Goal: Find specific fact: Find contact information

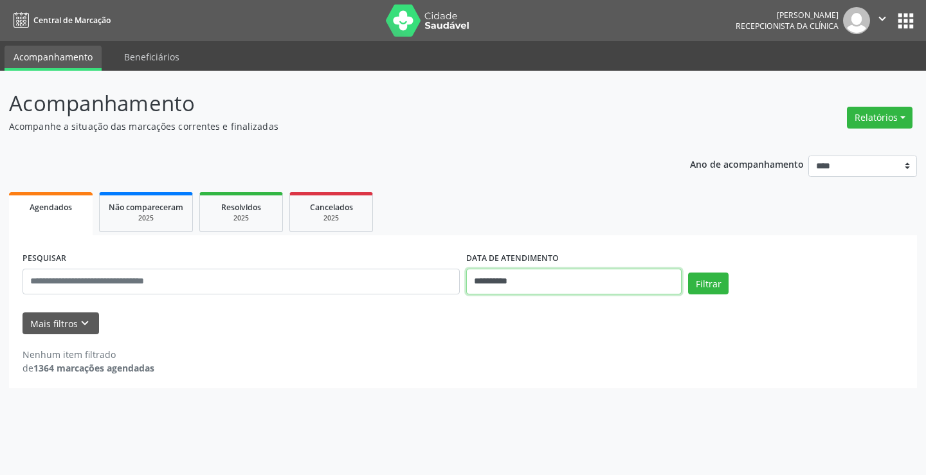
click at [602, 286] on input "**********" at bounding box center [573, 282] width 215 height 26
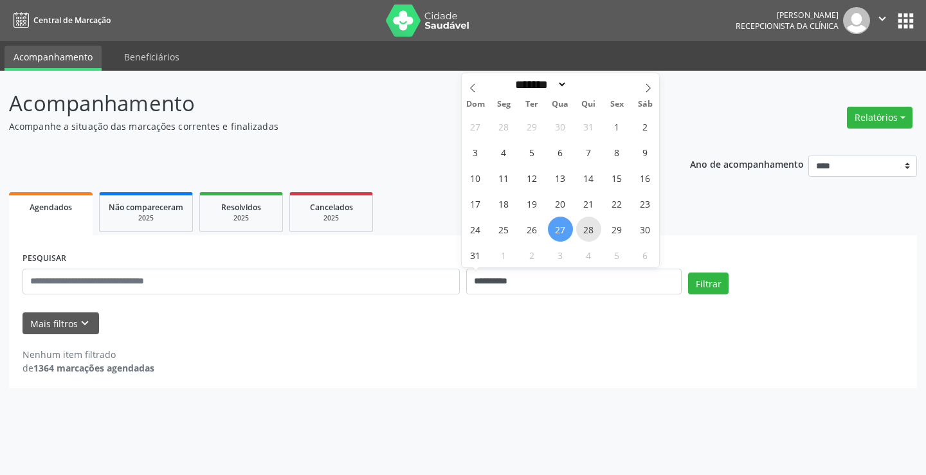
click at [591, 227] on span "28" at bounding box center [588, 229] width 25 height 25
type input "**********"
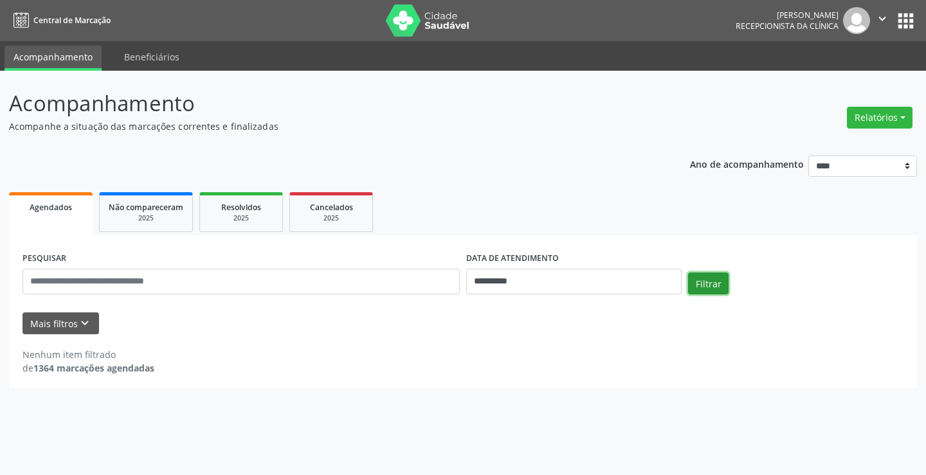
click at [699, 292] on button "Filtrar" at bounding box center [708, 284] width 40 height 22
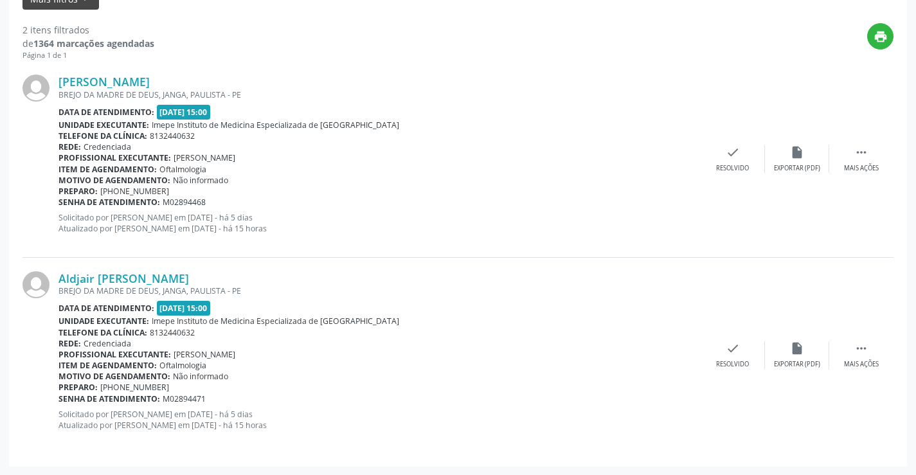
scroll to position [325, 0]
click at [129, 273] on link "Aldjair [PERSON_NAME]" at bounding box center [123, 278] width 130 height 14
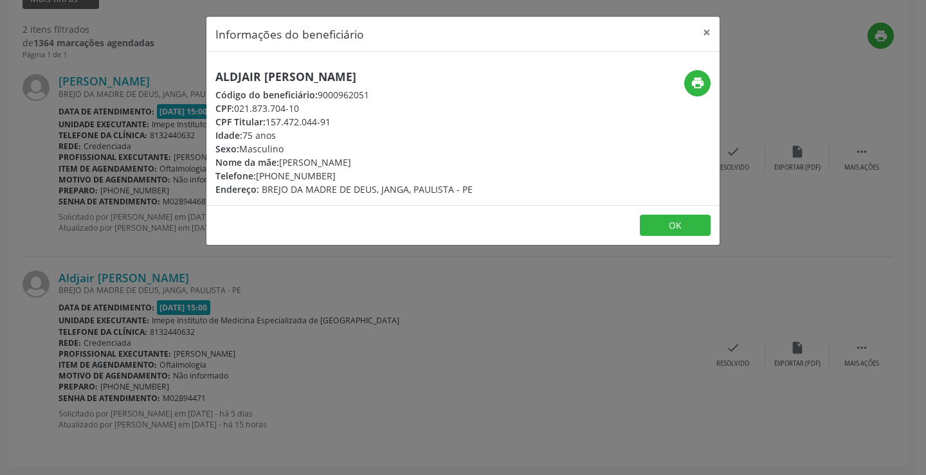
drag, startPoint x: 391, startPoint y: 77, endPoint x: 170, endPoint y: 78, distance: 221.1
click at [170, 78] on div "Informações do beneficiário × Aldjair [PERSON_NAME] Código do beneficiário: 900…" at bounding box center [463, 237] width 926 height 475
copy h5 "Aldjair [PERSON_NAME]"
drag, startPoint x: 278, startPoint y: 175, endPoint x: 322, endPoint y: 175, distance: 43.7
click at [322, 175] on div "Telefone: [PHONE_NUMBER]" at bounding box center [343, 175] width 257 height 13
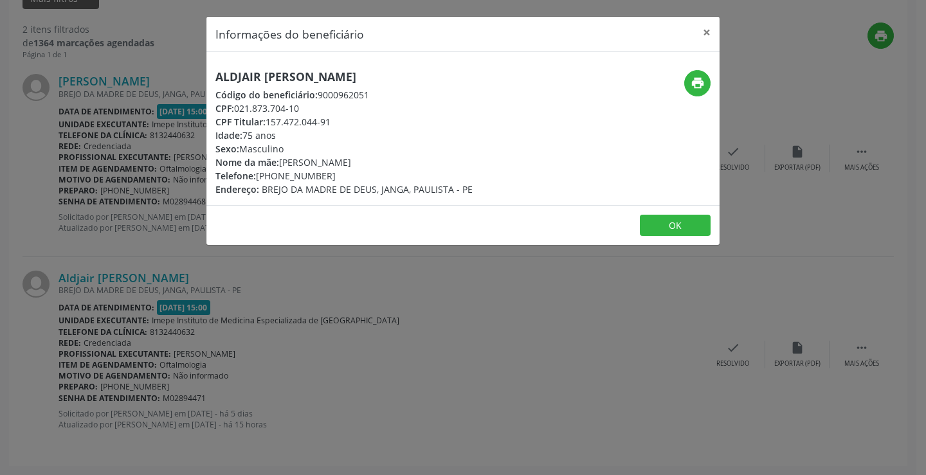
drag, startPoint x: 298, startPoint y: 180, endPoint x: 336, endPoint y: 172, distance: 38.8
click at [336, 172] on div "Telefone: [PHONE_NUMBER]" at bounding box center [343, 175] width 257 height 13
drag, startPoint x: 282, startPoint y: 177, endPoint x: 334, endPoint y: 176, distance: 51.4
click at [334, 176] on div "Telefone: [PHONE_NUMBER]" at bounding box center [343, 175] width 257 height 13
copy div "9880-3080"
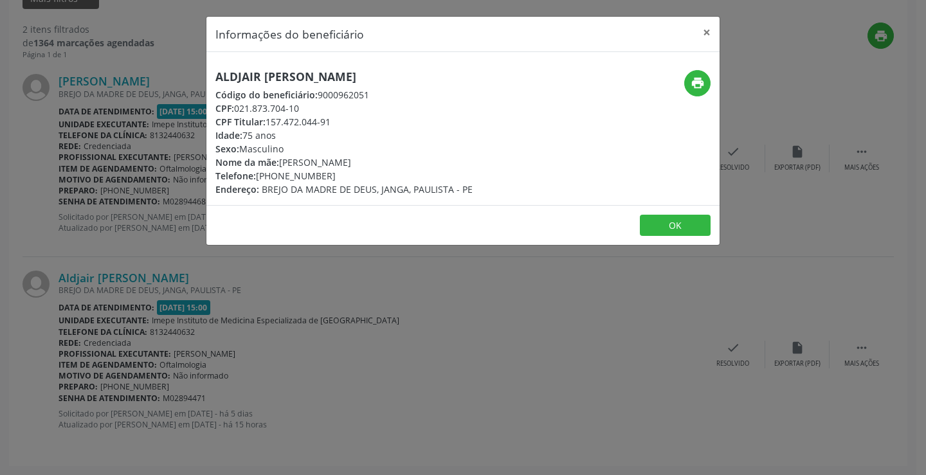
click at [437, 344] on div "Informações do beneficiário × Aldjair [PERSON_NAME] Código do beneficiário: 900…" at bounding box center [463, 237] width 926 height 475
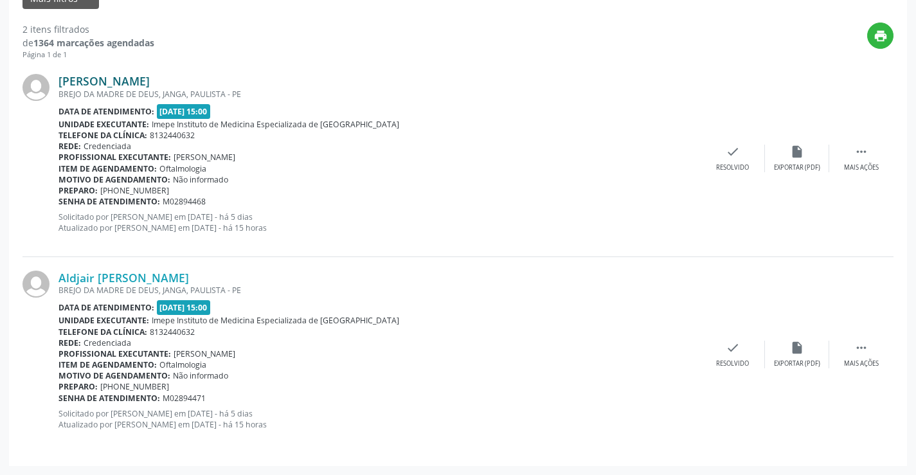
click at [150, 78] on link "[PERSON_NAME]" at bounding box center [103, 81] width 91 height 14
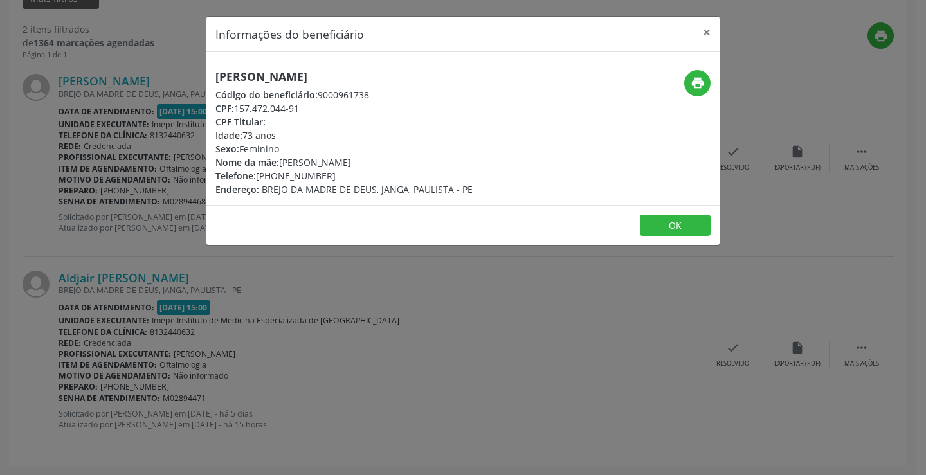
drag, startPoint x: 208, startPoint y: 75, endPoint x: 485, endPoint y: 82, distance: 276.5
click at [485, 82] on div "[PERSON_NAME] Código do beneficiário: 9000961738 CPF: 157.472.044-91 CPF Titula…" at bounding box center [377, 133] width 342 height 126
copy h5 "[PERSON_NAME]"
drag, startPoint x: 318, startPoint y: 336, endPoint x: 176, endPoint y: 115, distance: 261.9
click at [318, 336] on div "Informações do beneficiário × [PERSON_NAME] Código do beneficiário: 9000961738 …" at bounding box center [463, 237] width 926 height 475
